Goal: Task Accomplishment & Management: Manage account settings

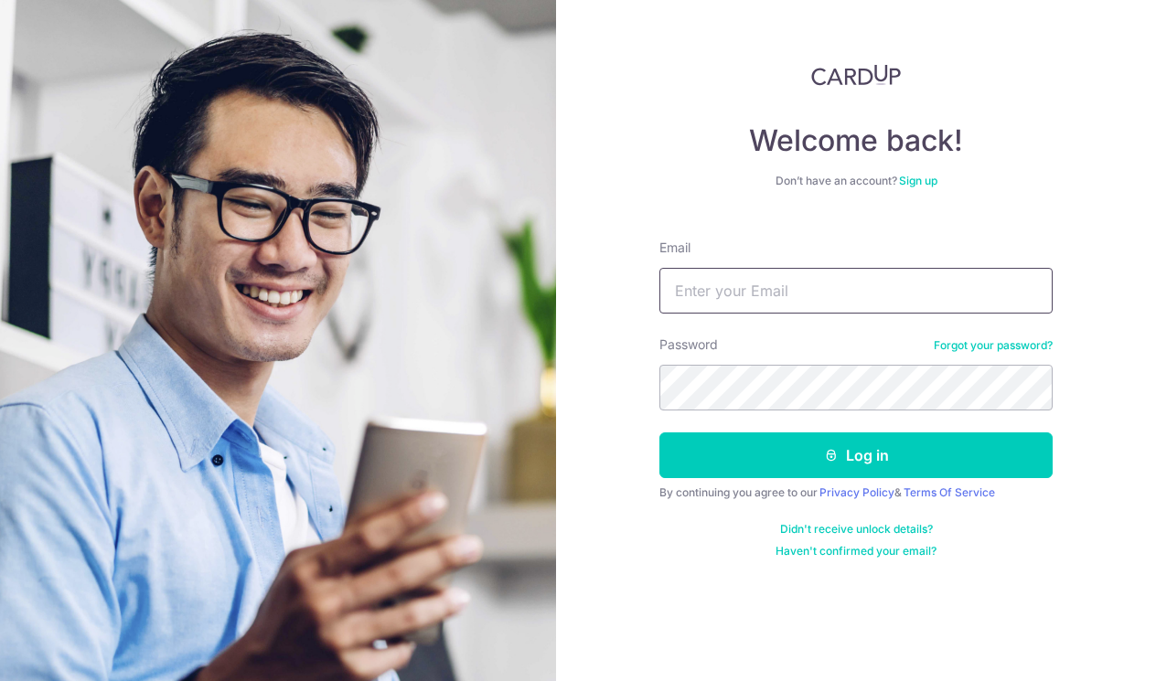
type input "[EMAIL_ADDRESS][DOMAIN_NAME]"
click at [856, 455] on button "Log in" at bounding box center [855, 456] width 393 height 46
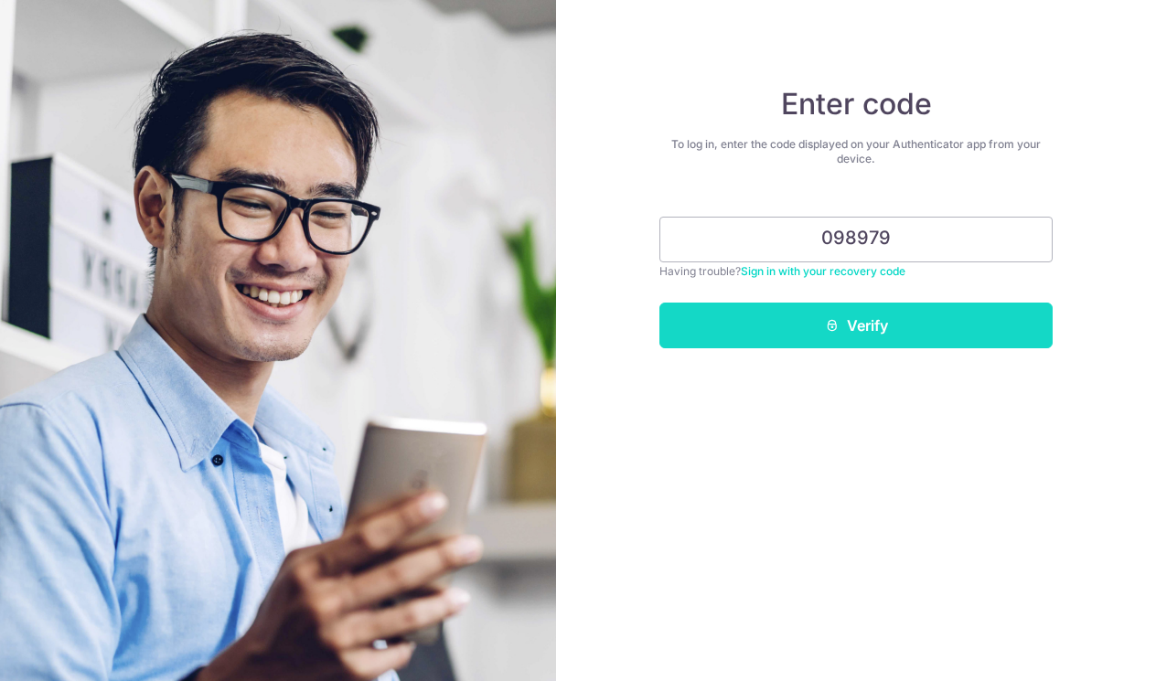
type input "098979"
click at [788, 315] on button "Verify" at bounding box center [855, 326] width 393 height 46
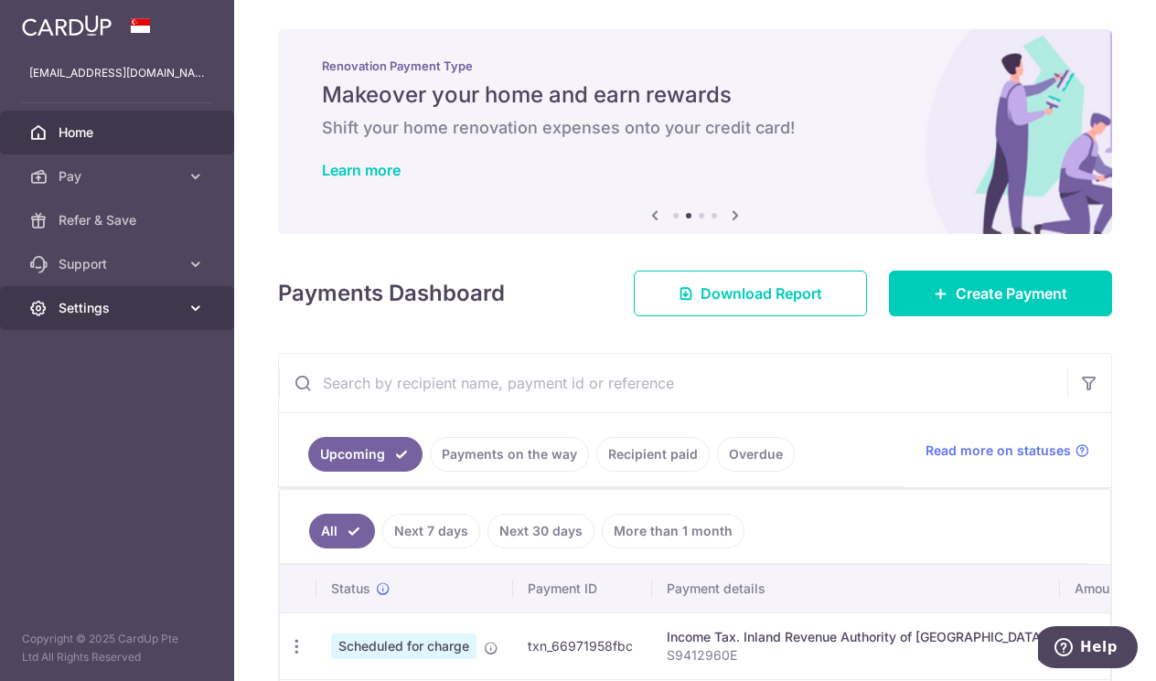
click at [119, 304] on span "Settings" at bounding box center [119, 308] width 121 height 18
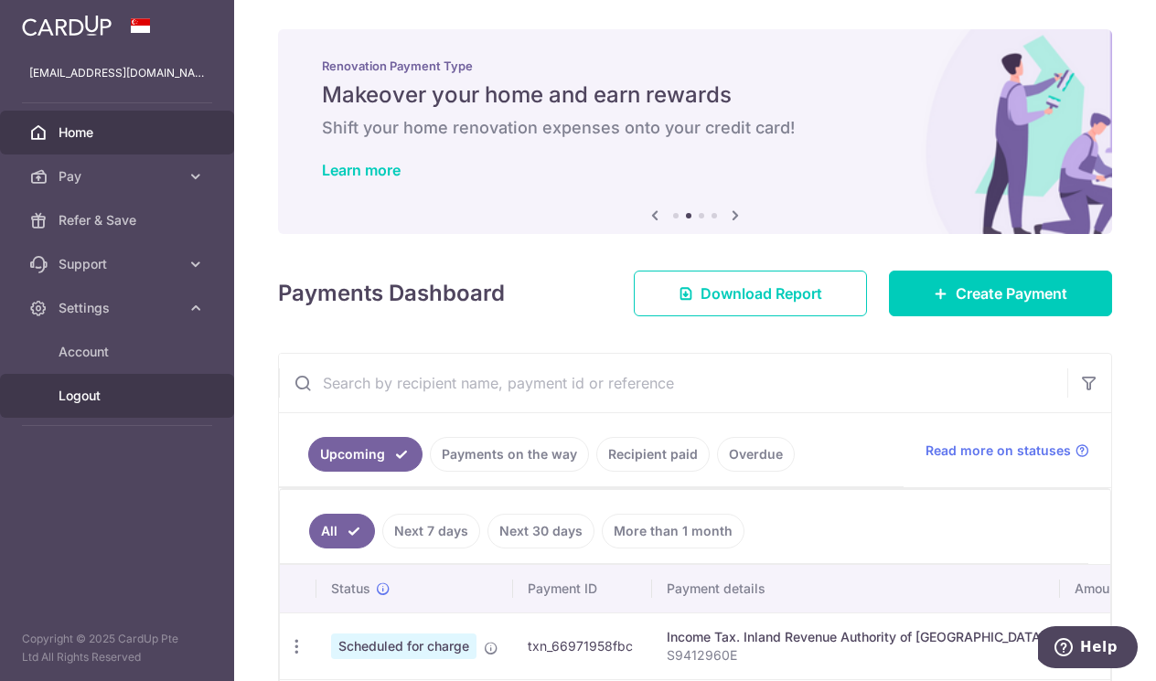
click at [100, 403] on span "Logout" at bounding box center [119, 396] width 121 height 18
